Goal: Task Accomplishment & Management: Manage account settings

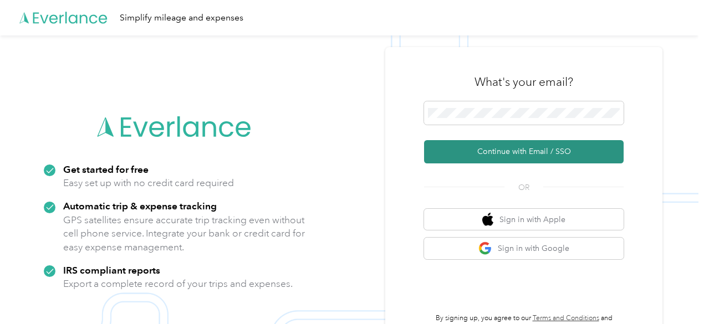
click at [500, 150] on button "Continue with Email / SSO" at bounding box center [524, 151] width 200 height 23
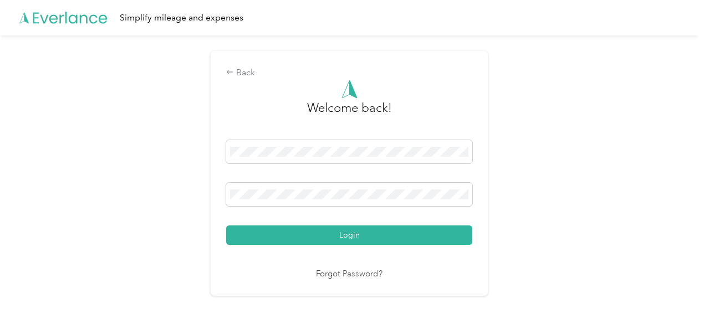
click at [226, 226] on button "Login" at bounding box center [349, 235] width 246 height 19
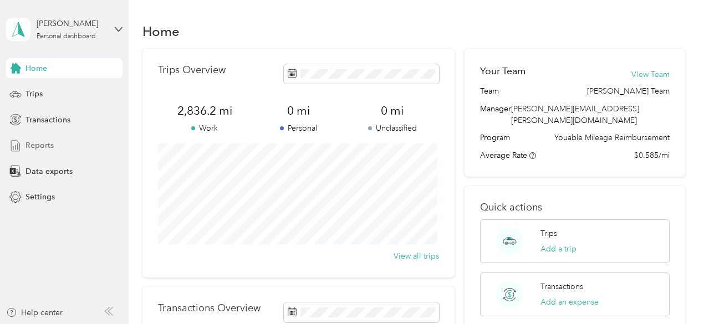
click at [63, 151] on div "Reports" at bounding box center [64, 146] width 116 height 20
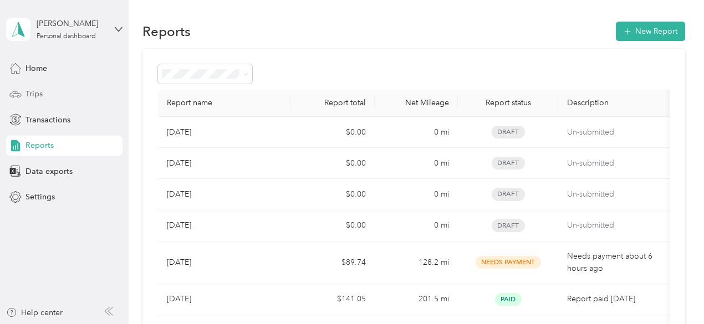
click at [44, 90] on div "Trips" at bounding box center [64, 94] width 116 height 20
